Goal: Information Seeking & Learning: Learn about a topic

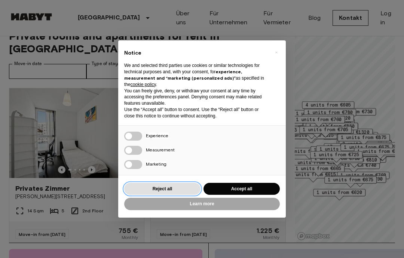
click at [177, 195] on button "Reject all" at bounding box center [162, 189] width 76 height 12
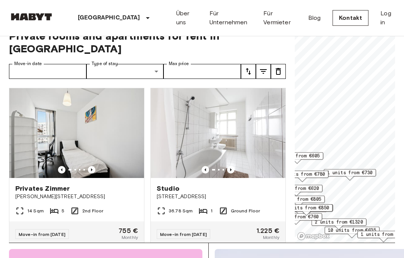
scroll to position [50, 0]
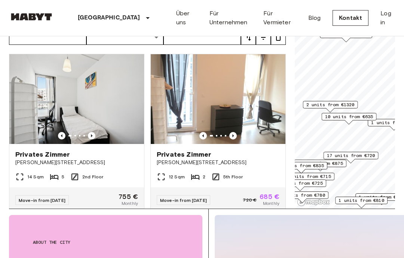
click at [357, 112] on div "2 units from €1320" at bounding box center [330, 107] width 55 height 12
click at [348, 119] on span "10 units from €635" at bounding box center [349, 116] width 48 height 7
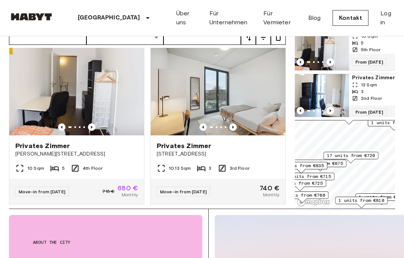
scroll to position [183, 0]
